Goal: Information Seeking & Learning: Learn about a topic

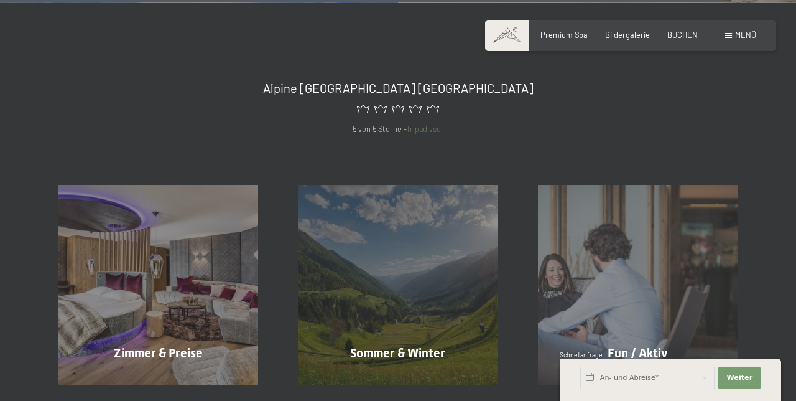
scroll to position [4269, 0]
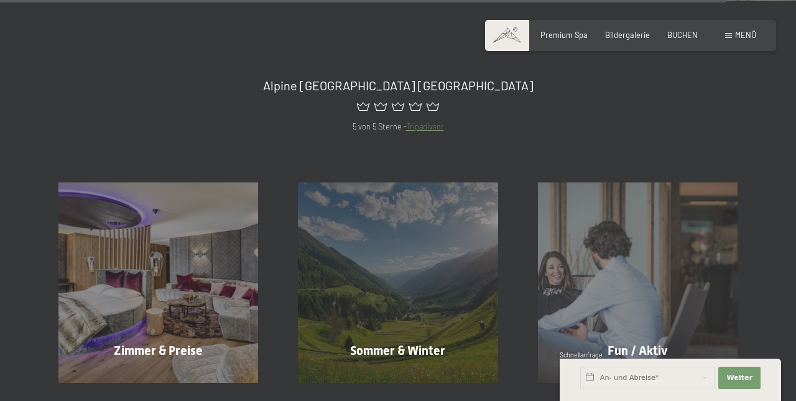
click at [137, 314] on div "Zimmer & Preise Mehr erfahren" at bounding box center [158, 282] width 239 height 200
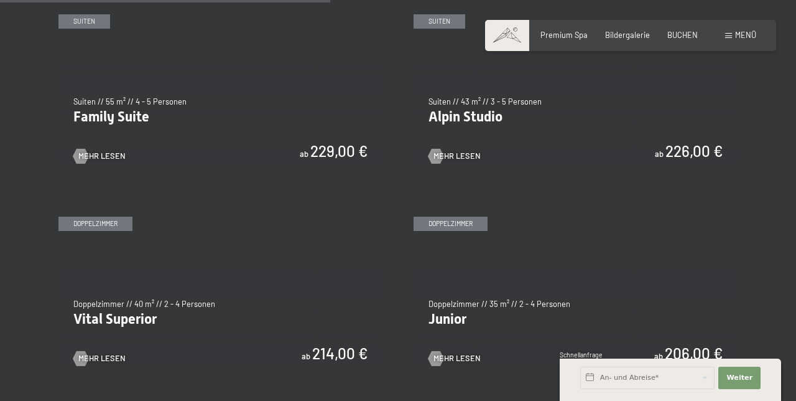
scroll to position [1296, 0]
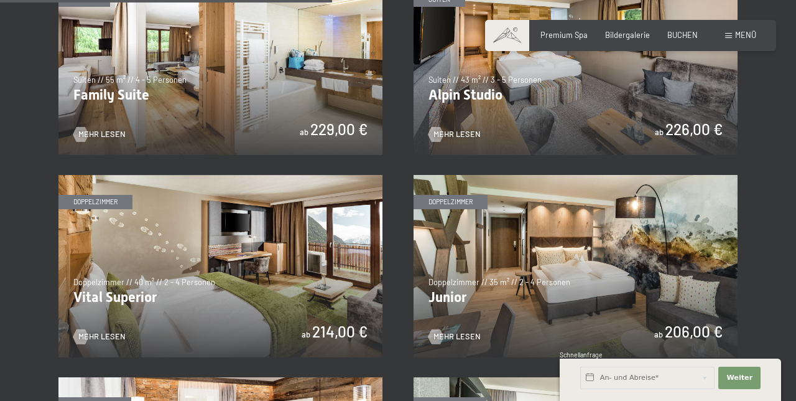
click at [550, 251] on img at bounding box center [576, 266] width 324 height 182
